Goal: Task Accomplishment & Management: Use online tool/utility

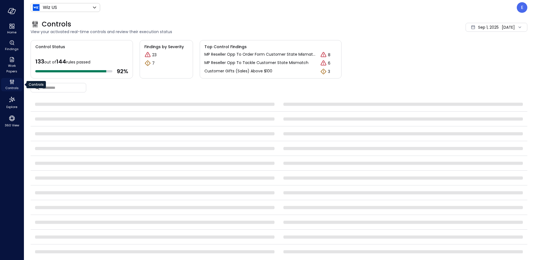
click at [11, 80] on icon "Controls" at bounding box center [12, 81] width 7 height 7
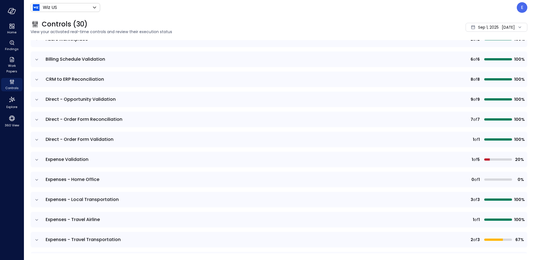
scroll to position [91, 0]
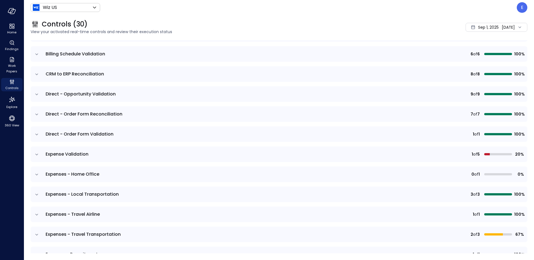
click at [43, 155] on td "Expense Validation" at bounding box center [201, 154] width 318 height 16
click at [40, 155] on td at bounding box center [37, 154] width 12 height 16
click at [37, 156] on icon "expand row" at bounding box center [37, 155] width 6 height 6
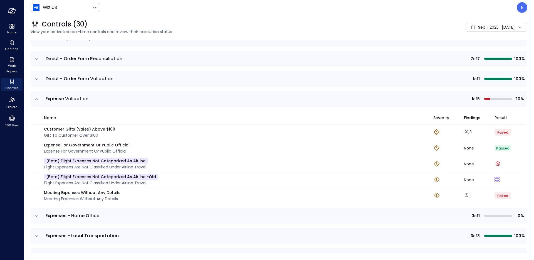
scroll to position [149, 0]
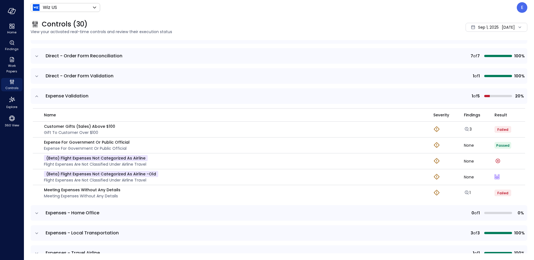
click at [38, 97] on icon "expand row" at bounding box center [37, 97] width 6 height 6
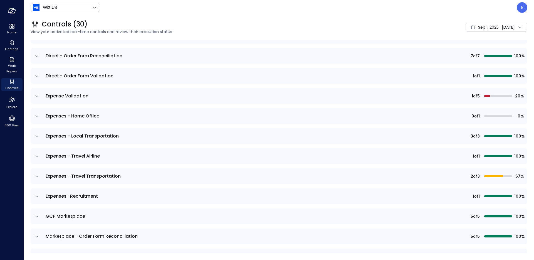
click at [36, 137] on icon "expand row" at bounding box center [37, 137] width 6 height 6
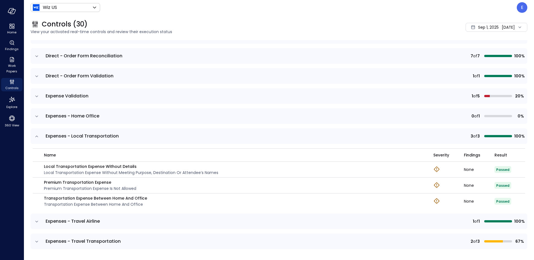
click at [36, 137] on icon "expand row" at bounding box center [37, 137] width 6 height 6
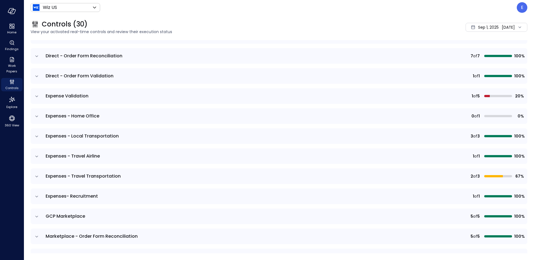
click at [39, 155] on icon "expand row" at bounding box center [37, 157] width 6 height 6
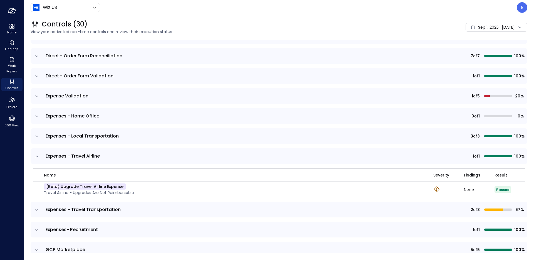
click at [520, 27] on icon at bounding box center [520, 27] width 6 height 6
click at [490, 59] on li "Current Year [DATE]" at bounding box center [486, 60] width 44 height 9
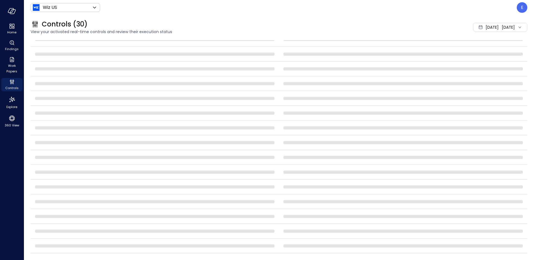
scroll to position [149, 0]
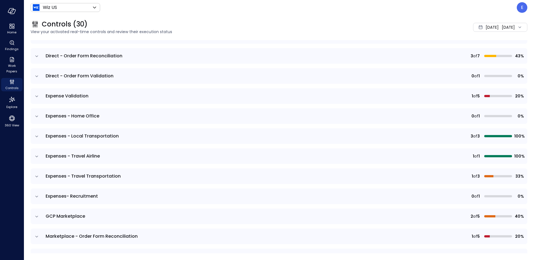
click at [36, 139] on td at bounding box center [37, 136] width 12 height 16
click at [36, 139] on icon "expand row" at bounding box center [37, 137] width 6 height 6
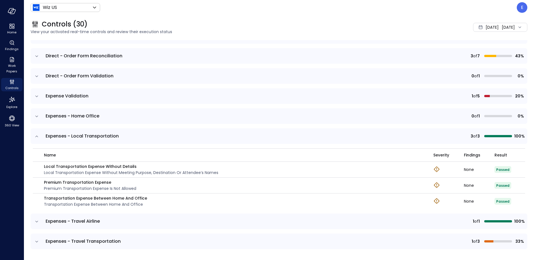
click at [37, 136] on icon "expand row" at bounding box center [36, 136] width 3 height 1
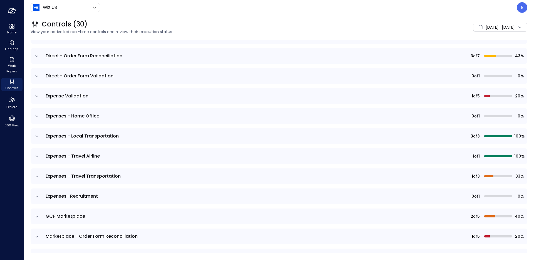
click at [38, 158] on icon "expand row" at bounding box center [37, 157] width 6 height 6
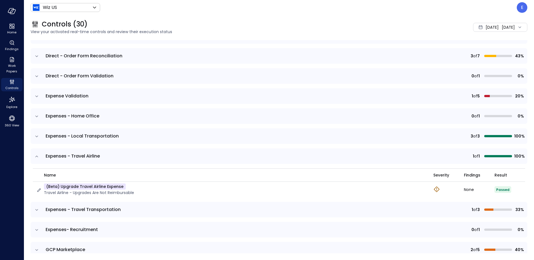
click at [106, 185] on p "(beta) Upgrade Travel Airline Expense" at bounding box center [85, 186] width 82 height 6
copy p "(beta) Upgrade Travel Airline Expense"
click at [41, 188] on icon "button" at bounding box center [39, 190] width 6 height 6
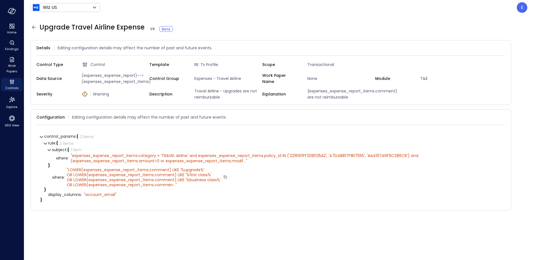
click at [176, 184] on div "" LOWER(expenses_expense_report_items.comment) LIKE '%upgrade%' OR LOWER(expens…" at bounding box center [144, 177] width 154 height 20
click at [175, 183] on div "" LOWER(expenses_expense_report_items.comment) LIKE '%upgrade%' OR LOWER(expens…" at bounding box center [144, 177] width 154 height 20
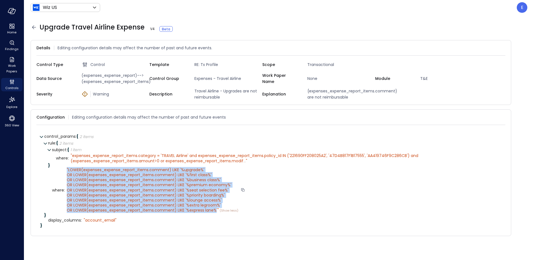
drag, startPoint x: 67, startPoint y: 168, endPoint x: 215, endPoint y: 210, distance: 154.6
click at [215, 210] on div "" LOWER(expenses_expense_report_items.comment) LIKE '%upgrade%' OR LOWER(expens…" at bounding box center [153, 190] width 172 height 46
copy div "" LOWER(expenses_expense_report_items.comment) LIKE '%upgrade%' OR LOWER(expens…"
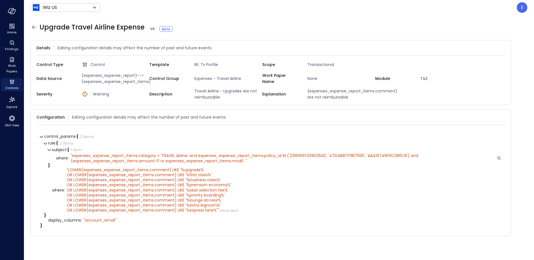
click at [234, 160] on span "expenses_expense_report_items.category = 'TRAVEL Airline' and expenses_expense_…" at bounding box center [245, 158] width 349 height 11
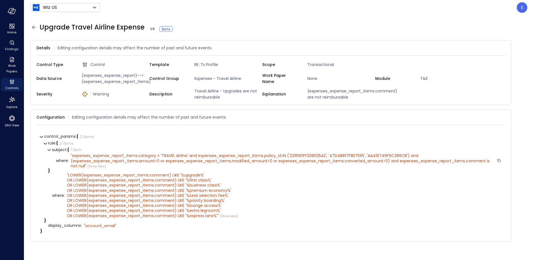
drag, startPoint x: 71, startPoint y: 156, endPoint x: 89, endPoint y: 166, distance: 20.2
click at [89, 166] on div "" expenses_expense_report_items.category = 'TRAVEL Airline' and expenses_expens…" at bounding box center [283, 161] width 424 height 16
click at [74, 156] on span "expenses_expense_report_items.category = 'TRAVEL Airline' and expenses_expense_…" at bounding box center [281, 161] width 420 height 16
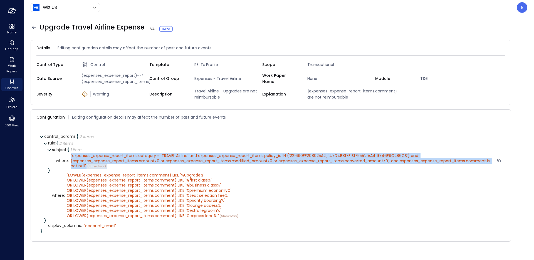
click at [74, 156] on span "expenses_expense_report_items.category = 'TRAVEL Airline' and expenses_expense_…" at bounding box center [281, 161] width 420 height 16
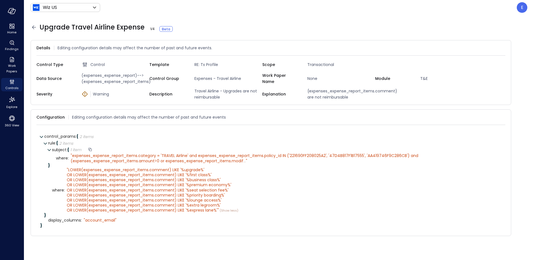
click at [108, 152] on div "subject : { 1 item }" at bounding box center [277, 150] width 450 height 7
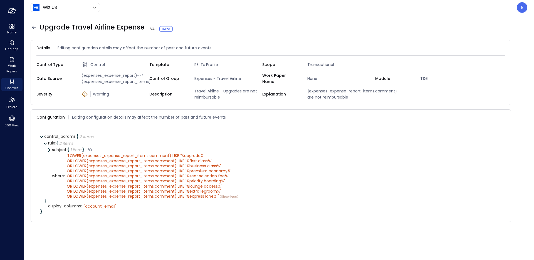
click at [50, 150] on icon at bounding box center [49, 149] width 2 height 3
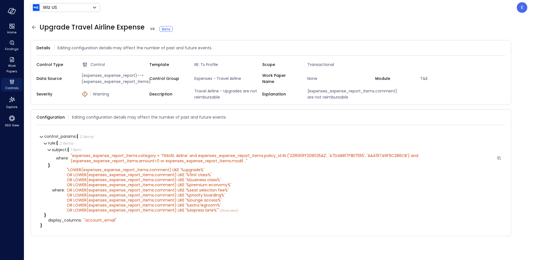
click at [242, 160] on span "expenses_expense_report_items.category = 'TRAVEL Airline' and expenses_expense_…" at bounding box center [245, 158] width 349 height 11
click at [246, 160] on div "" expenses_expense_report_items.category = 'TRAVEL Airline' and expenses_expens…" at bounding box center [283, 158] width 424 height 10
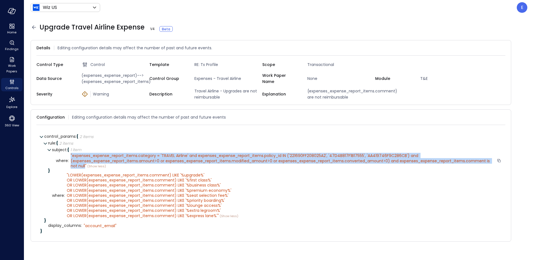
drag, startPoint x: 85, startPoint y: 165, endPoint x: 71, endPoint y: 154, distance: 17.5
click at [71, 154] on div "" expenses_expense_report_items.category = 'TRAVEL Airline' and expenses_expens…" at bounding box center [283, 161] width 424 height 16
copy div "" expenses_expense_report_items.category = 'TRAVEL Airline' and expenses_expens…"
